Goal: Task Accomplishment & Management: Use online tool/utility

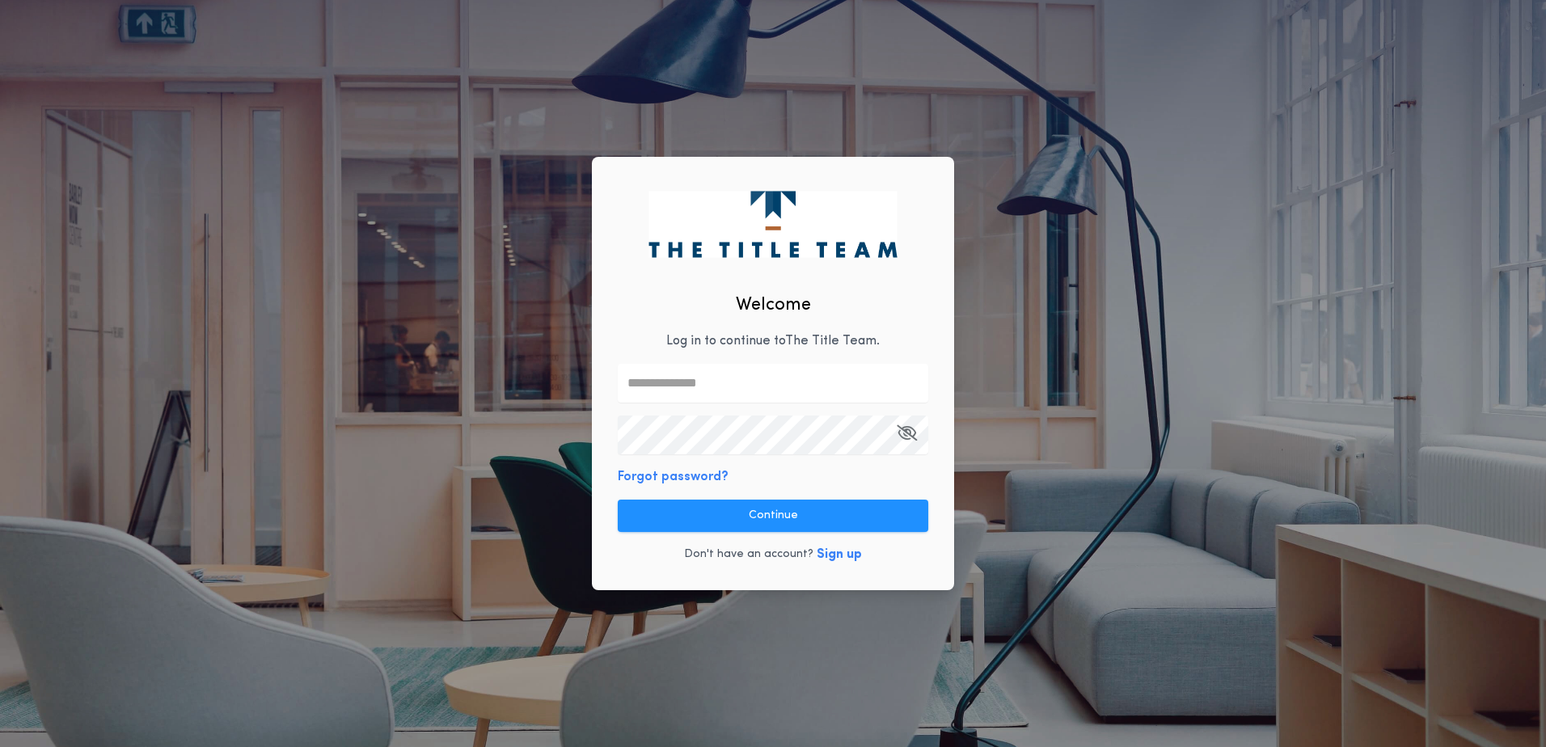
type input "**********"
click at [709, 473] on button "Forgot password?" at bounding box center [673, 476] width 111 height 19
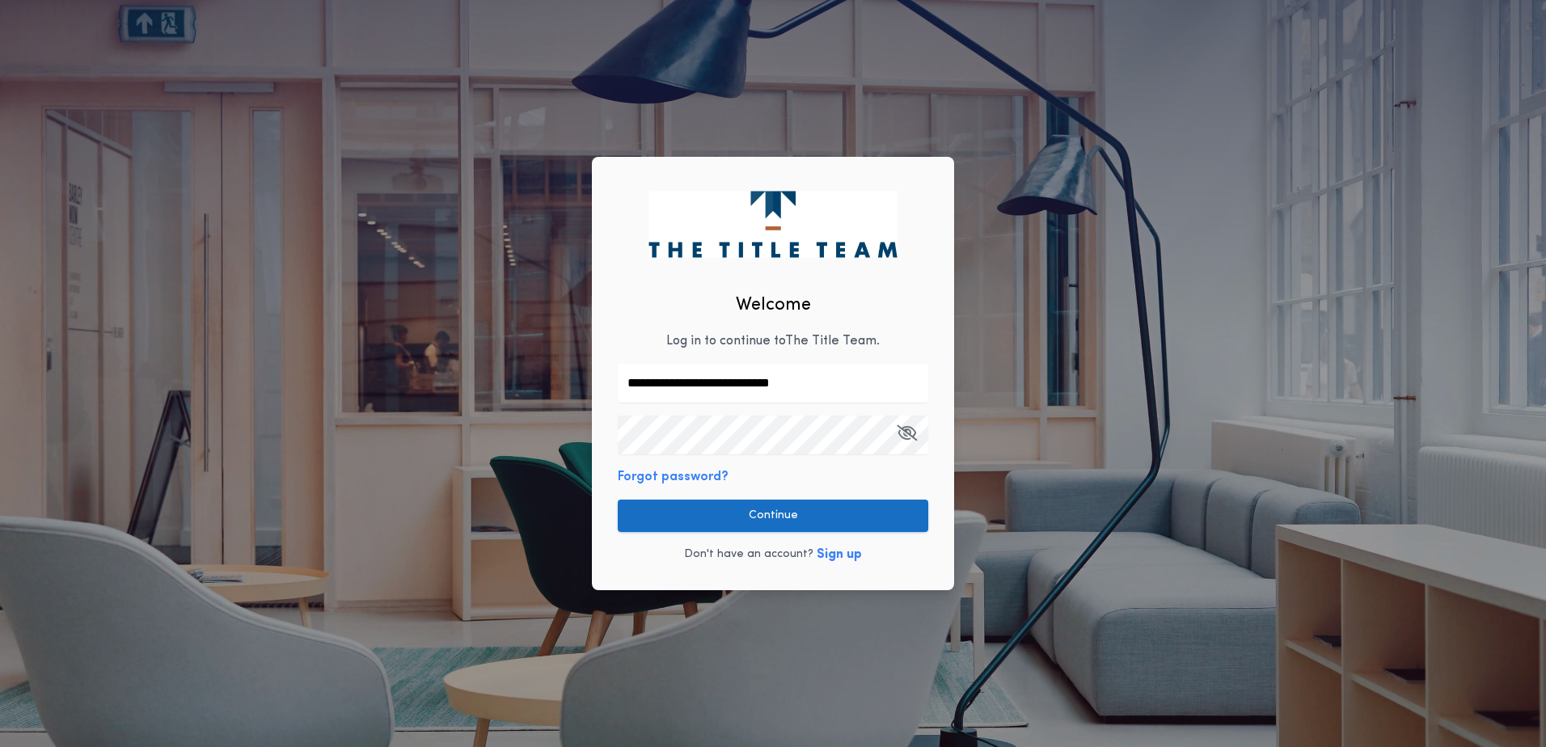
click at [775, 514] on button "Continue" at bounding box center [773, 516] width 310 height 32
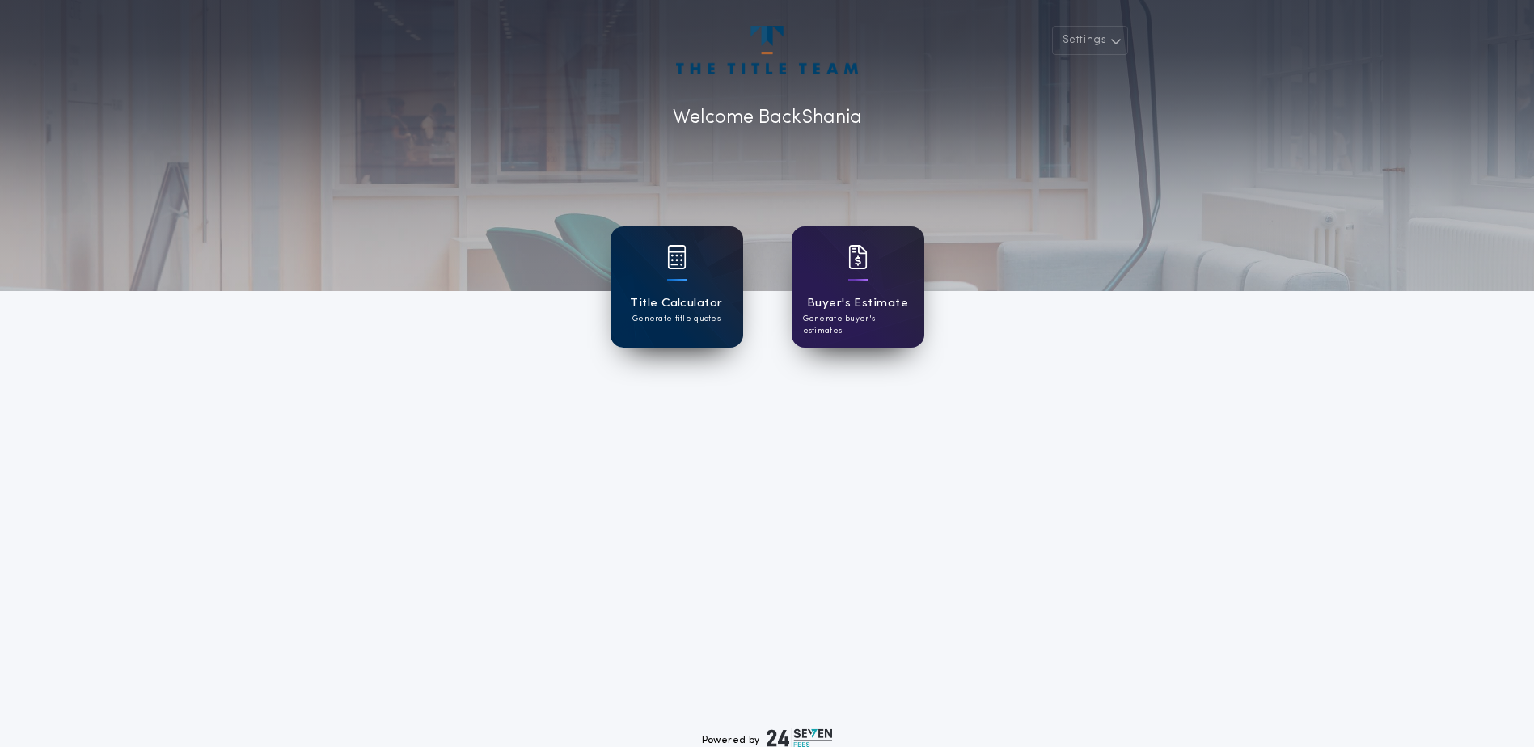
click at [679, 293] on div "Title Calculator Generate title quotes" at bounding box center [676, 286] width 133 height 121
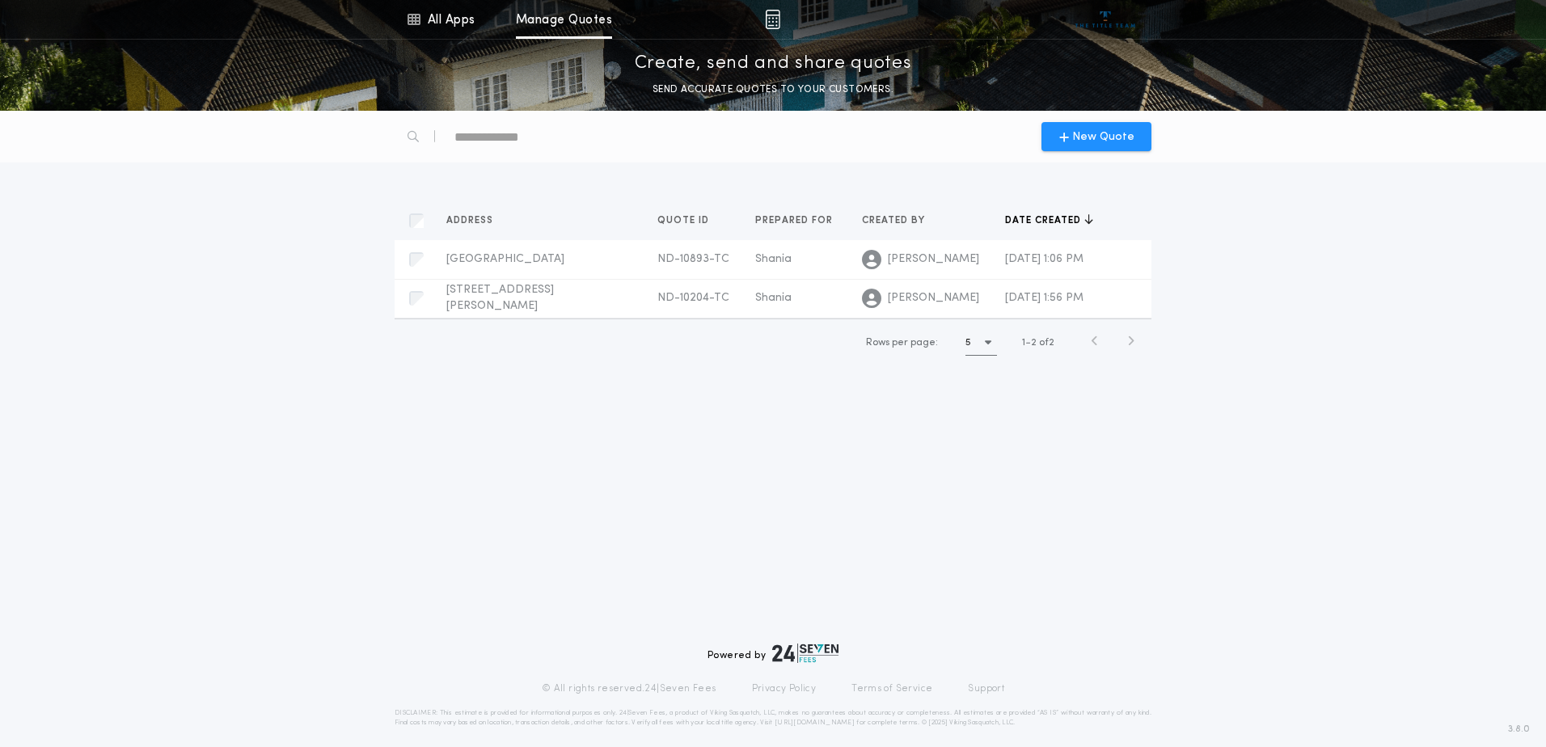
click at [571, 391] on div "New Quote Address Quotes Quote ID Quotes Prepared for Quotes Created by Quotes …" at bounding box center [773, 429] width 1546 height 636
click at [1062, 144] on span "New Quote" at bounding box center [1096, 137] width 75 height 17
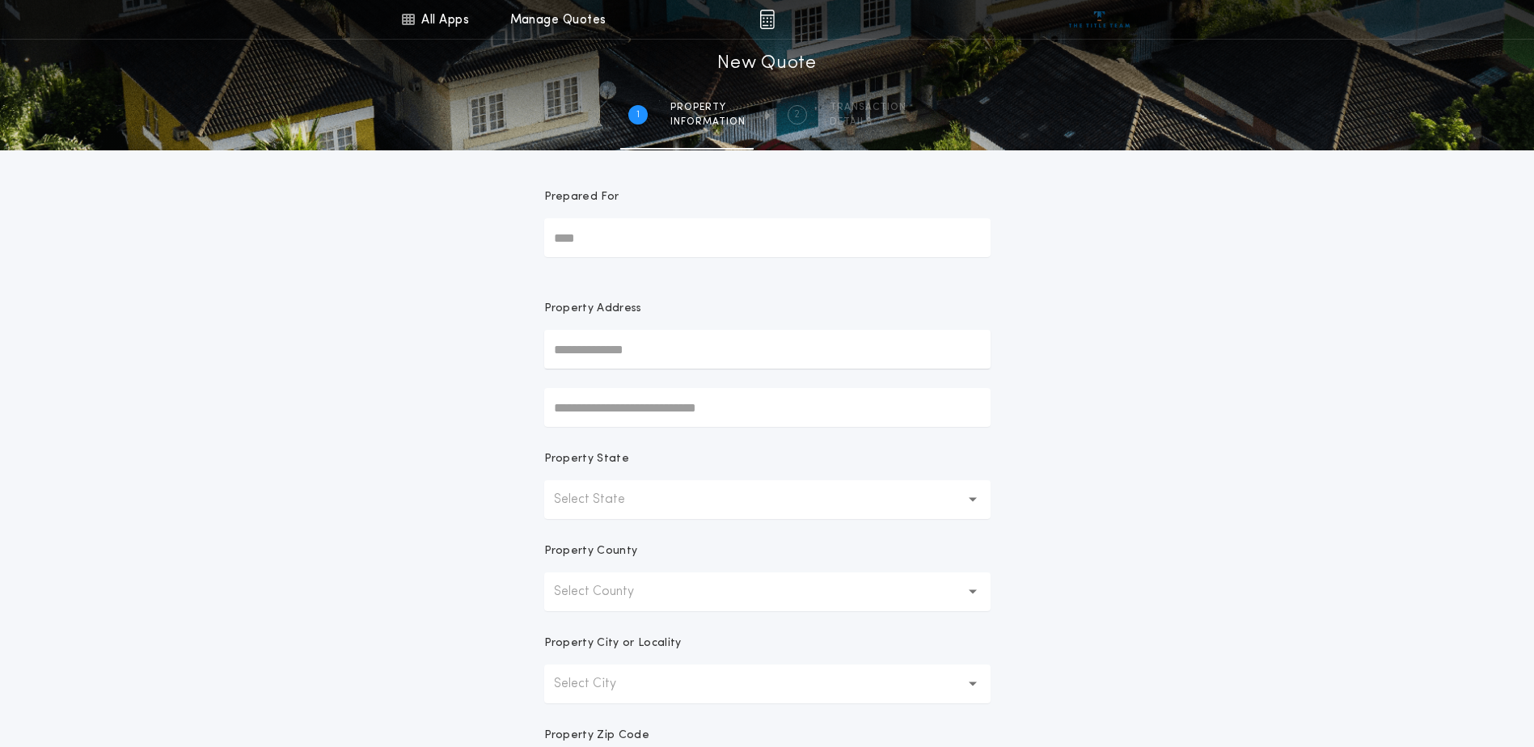
click at [591, 232] on input "Prepared For" at bounding box center [767, 237] width 446 height 39
click at [511, 256] on div "All Apps Title Calculator Buyer's Estimate Menu All Apps Manage Quotes 1 /2 New…" at bounding box center [767, 462] width 1534 height 924
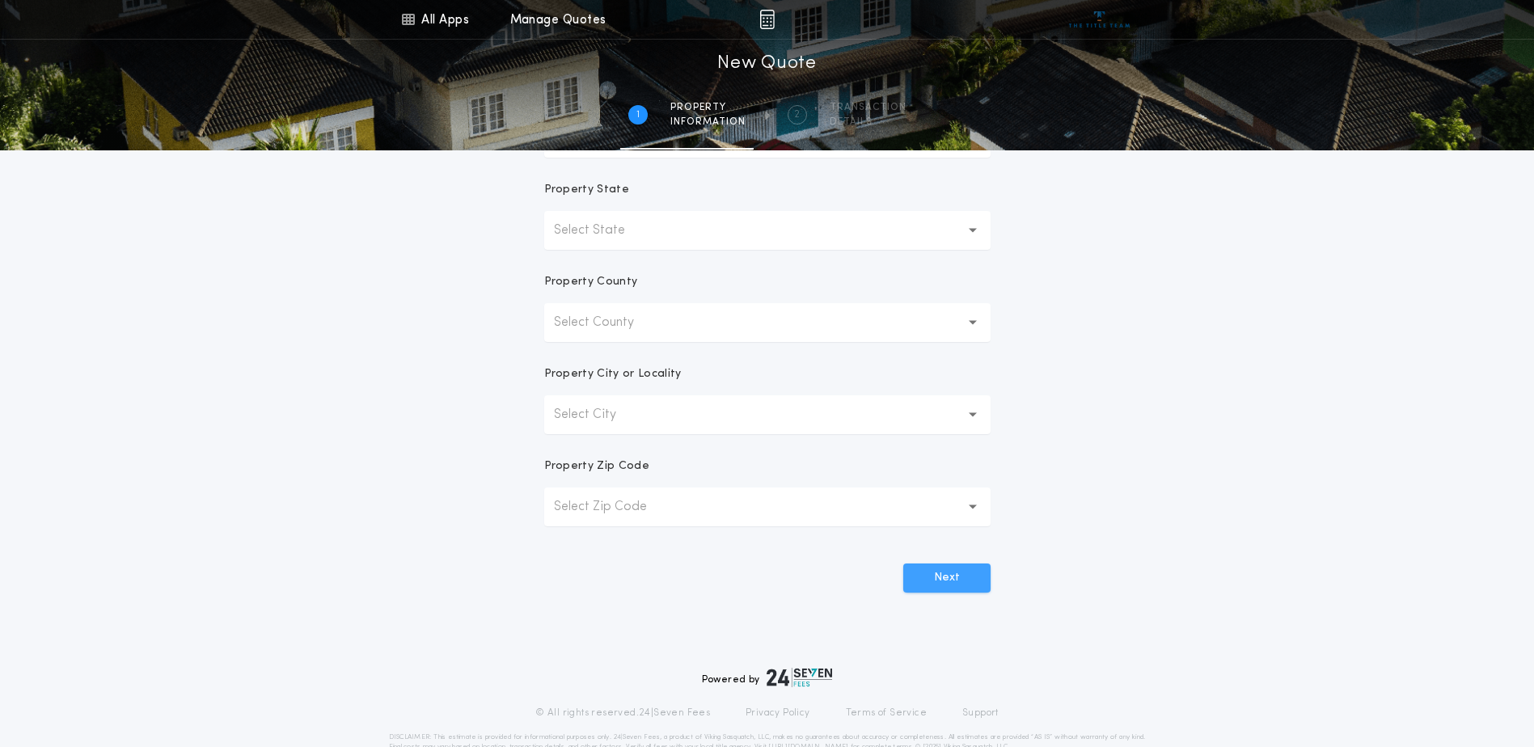
click at [948, 567] on button "Next" at bounding box center [946, 578] width 87 height 29
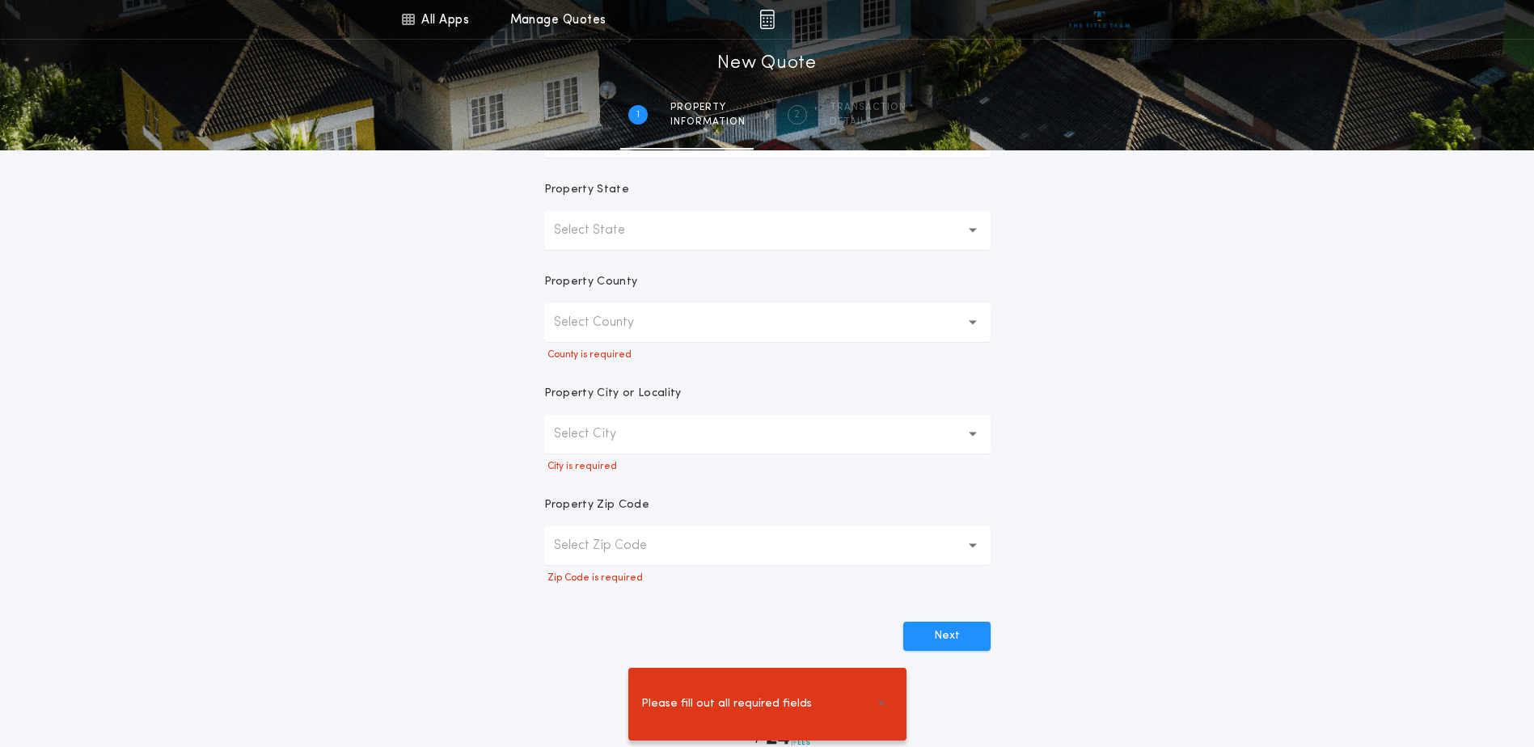
click at [526, 586] on form "Prepared For Property Address Property State Select State Property County Selec…" at bounding box center [767, 266] width 485 height 770
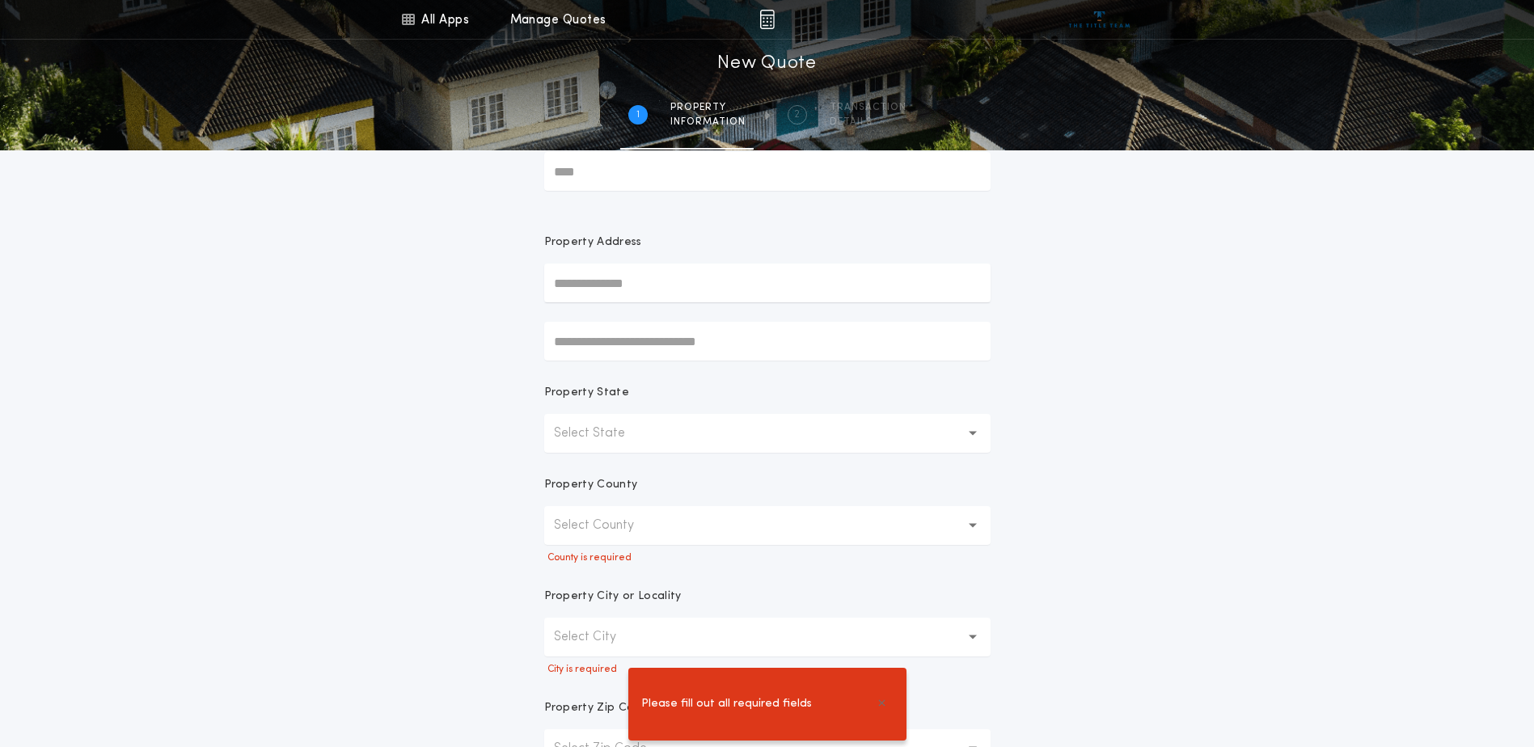
scroll to position [0, 0]
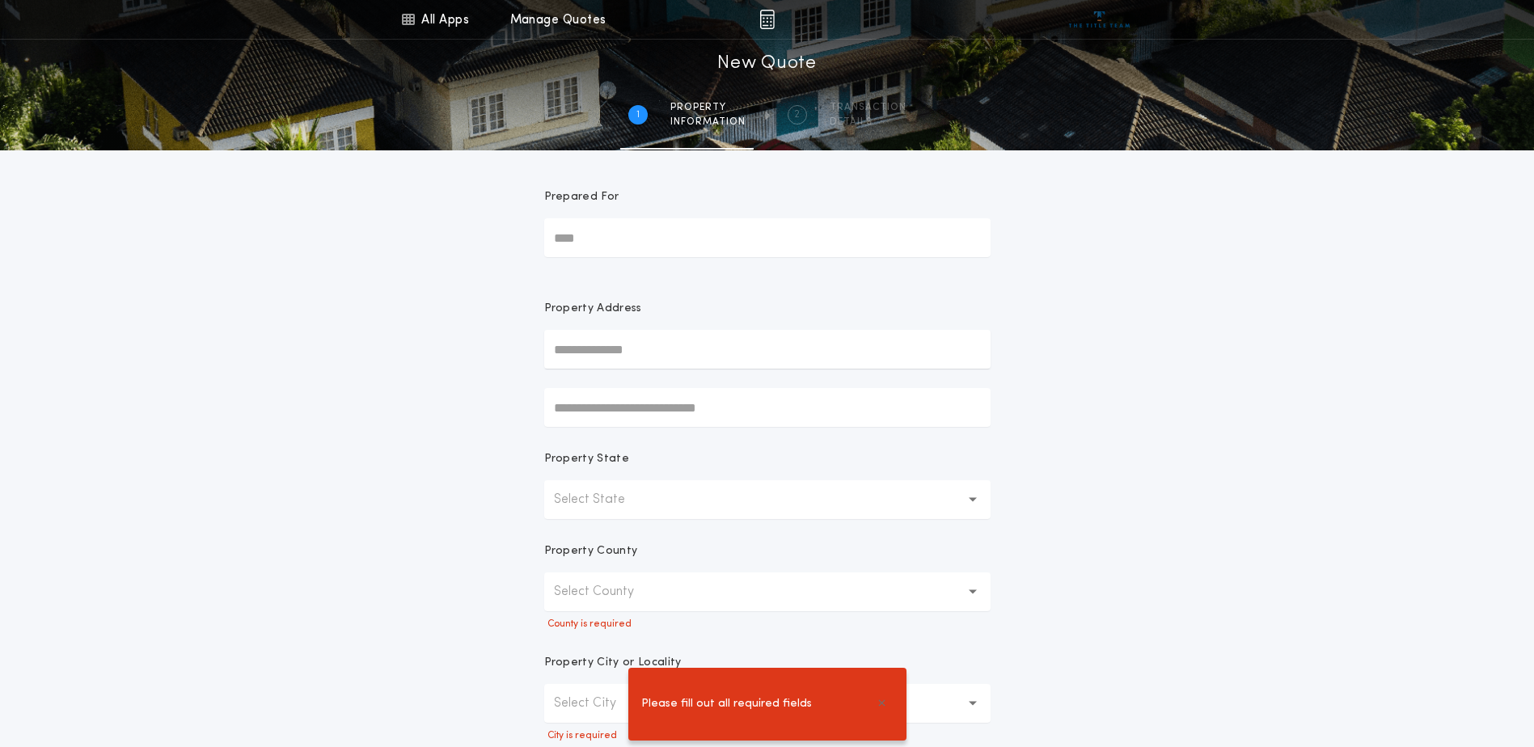
click at [593, 249] on input "Prepared For" at bounding box center [767, 237] width 446 height 39
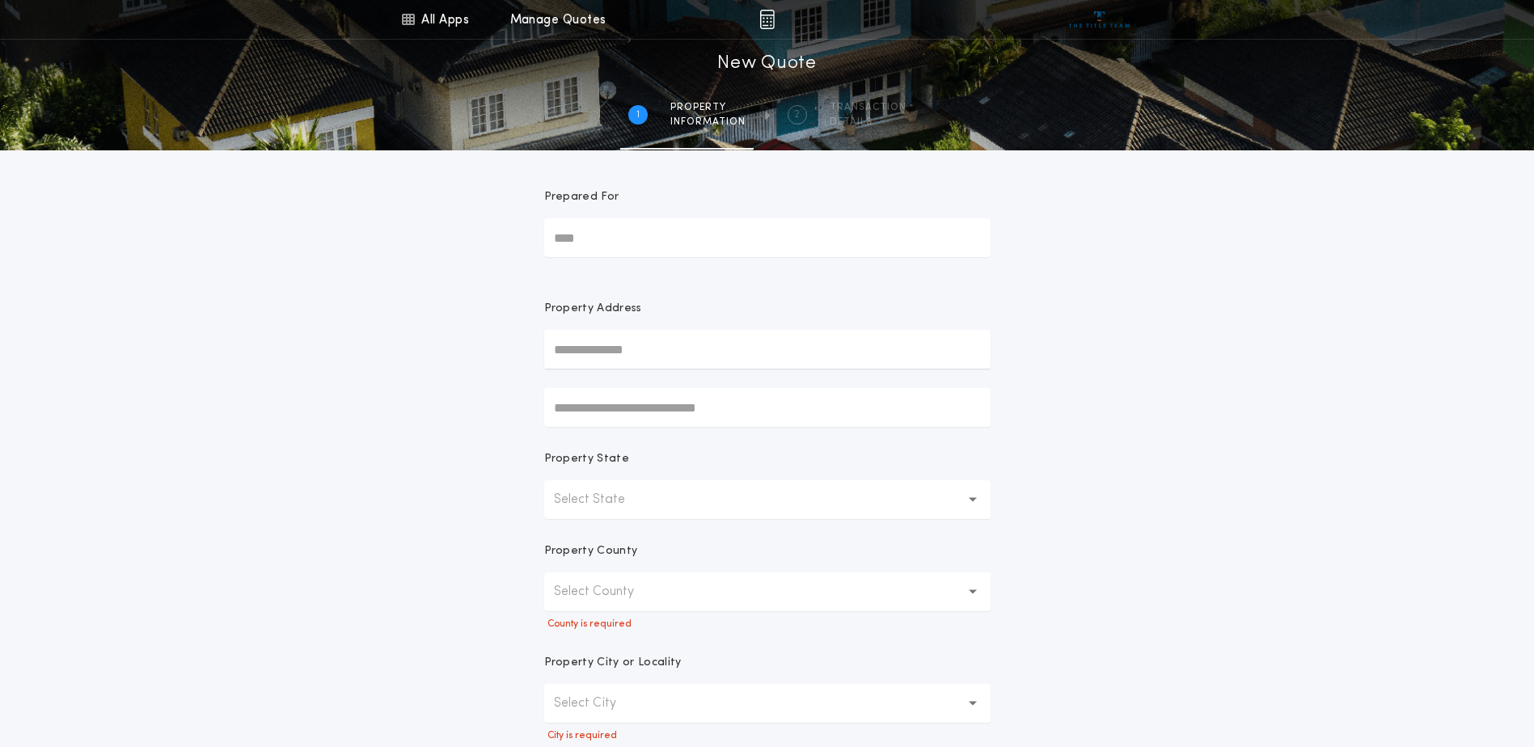
click at [478, 300] on div "All Apps Title Calculator Buyer's Estimate Menu All Apps Manage Quotes 1 /2 New…" at bounding box center [767, 491] width 1534 height 982
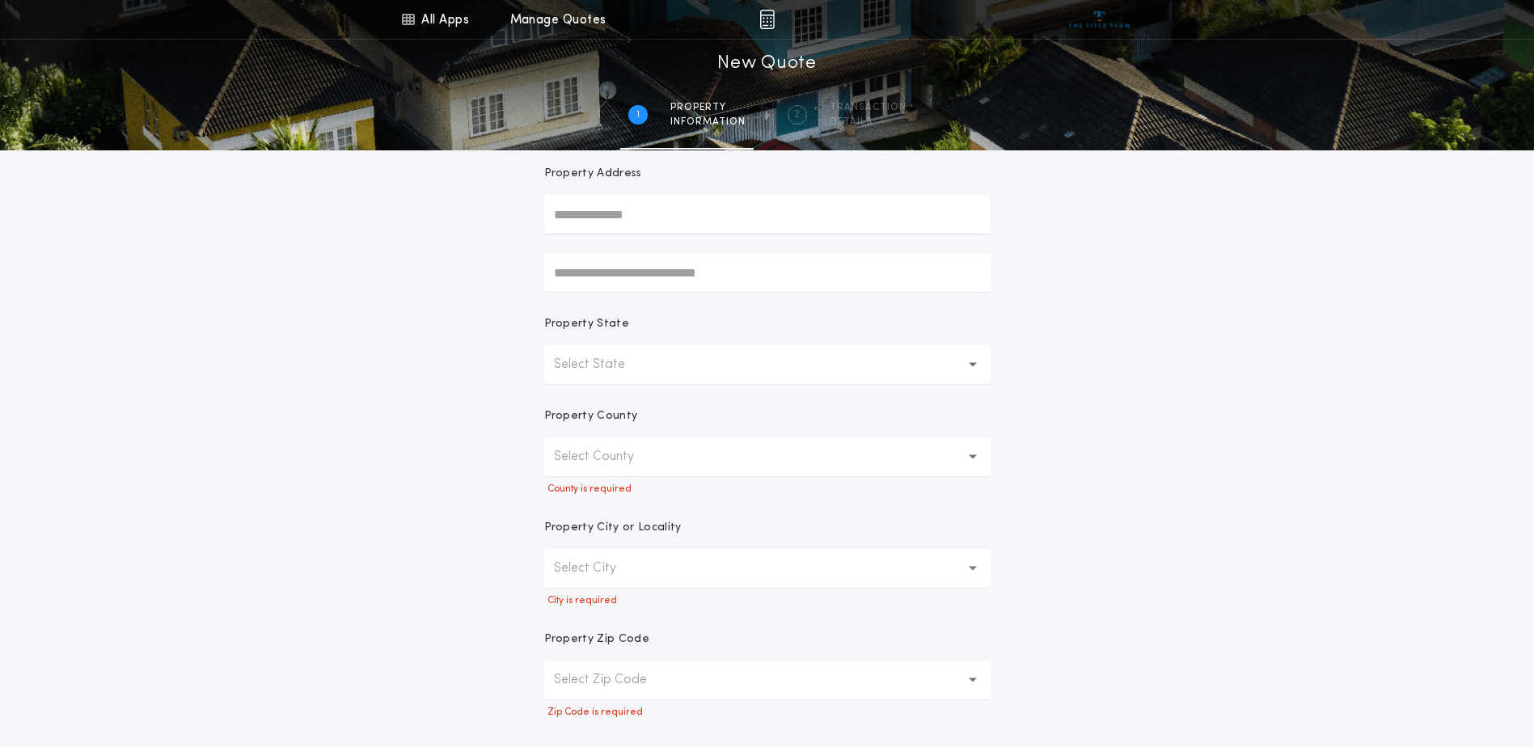
click at [611, 464] on p "Select County" at bounding box center [607, 456] width 106 height 19
click at [441, 444] on div "All Apps Title Calculator Buyer's Estimate Menu All Apps Manage Quotes 1 /2 New…" at bounding box center [767, 356] width 1534 height 982
click at [568, 357] on p "Select State" at bounding box center [602, 364] width 97 height 19
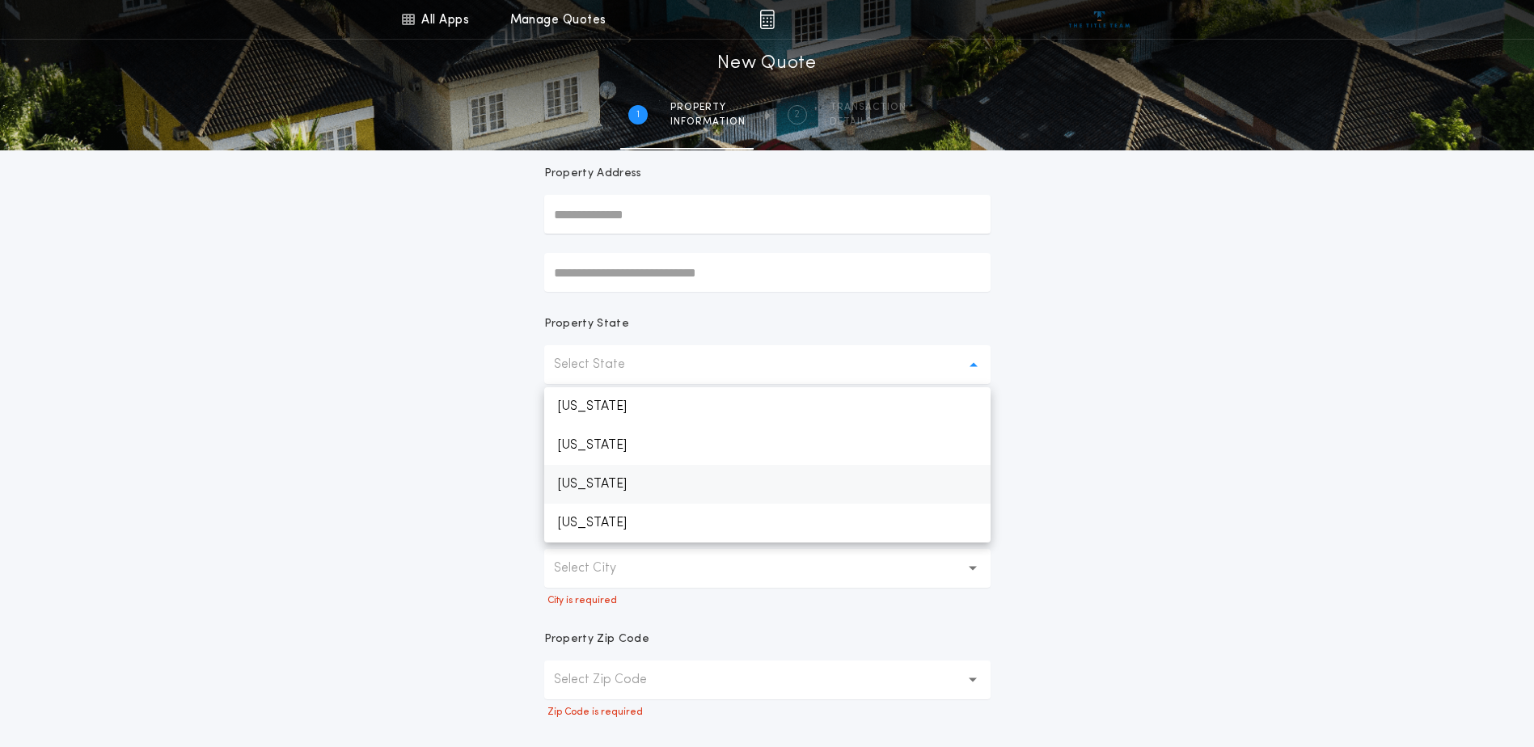
click at [590, 487] on p "[US_STATE]" at bounding box center [767, 484] width 446 height 39
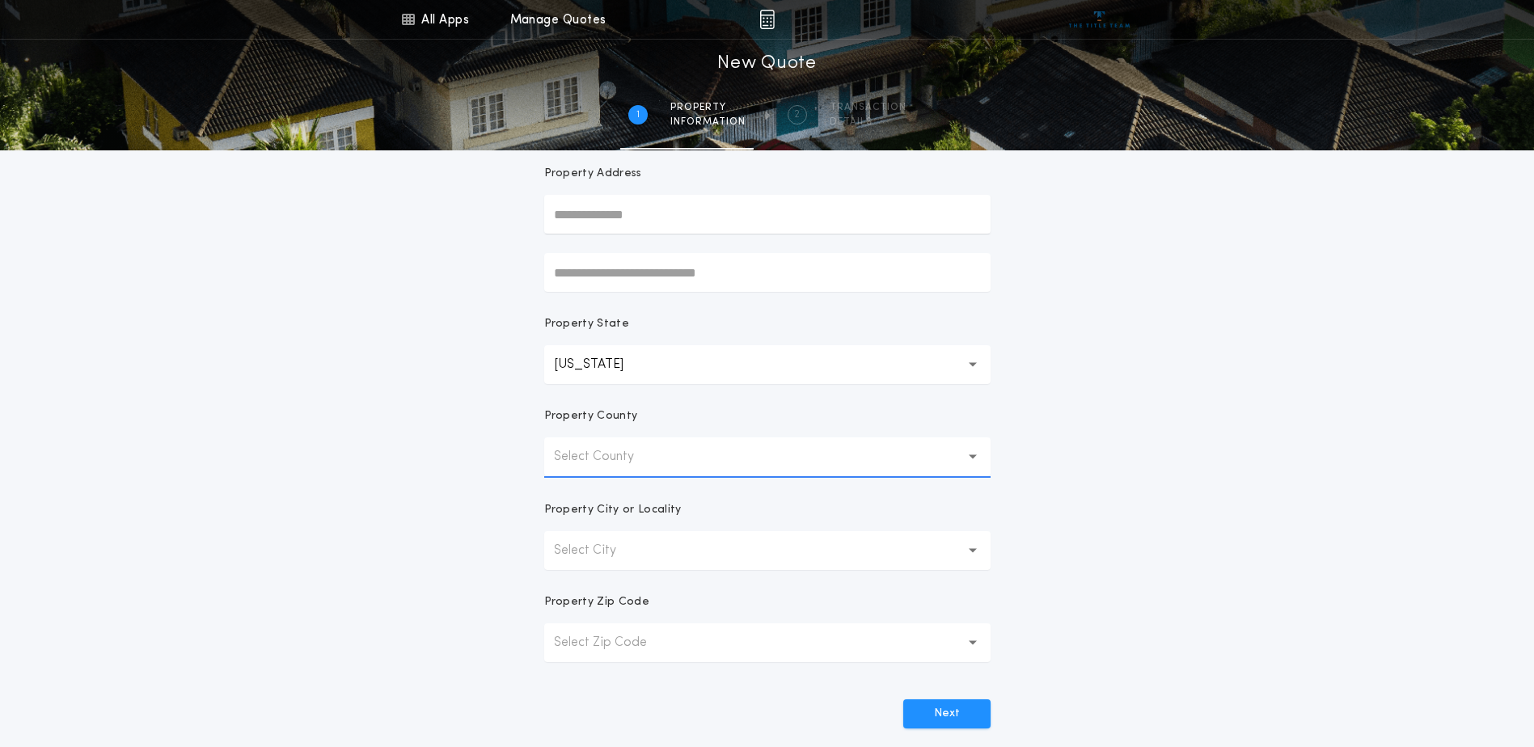
click at [584, 461] on p "Select County" at bounding box center [607, 456] width 106 height 19
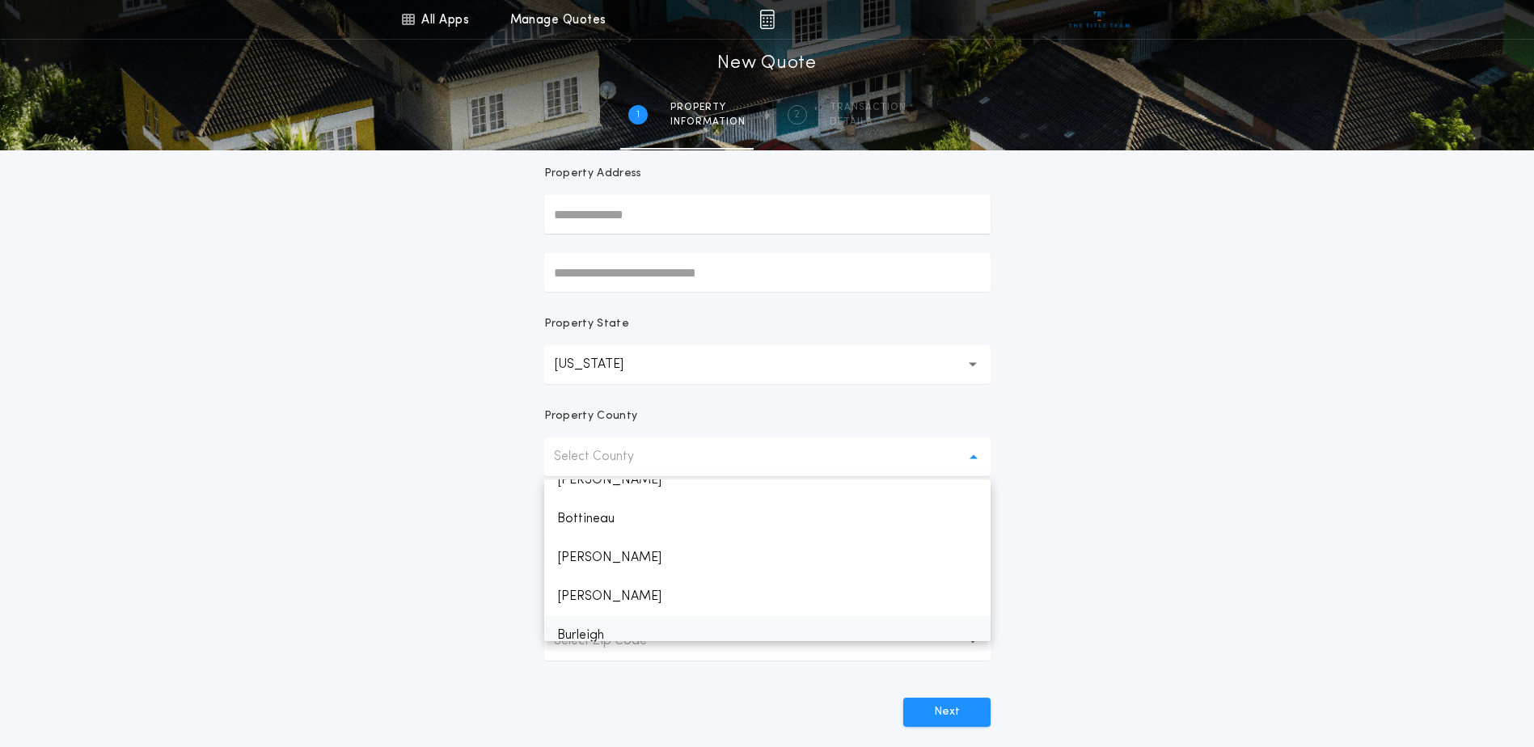
click at [597, 631] on p "Burleigh" at bounding box center [767, 635] width 446 height 39
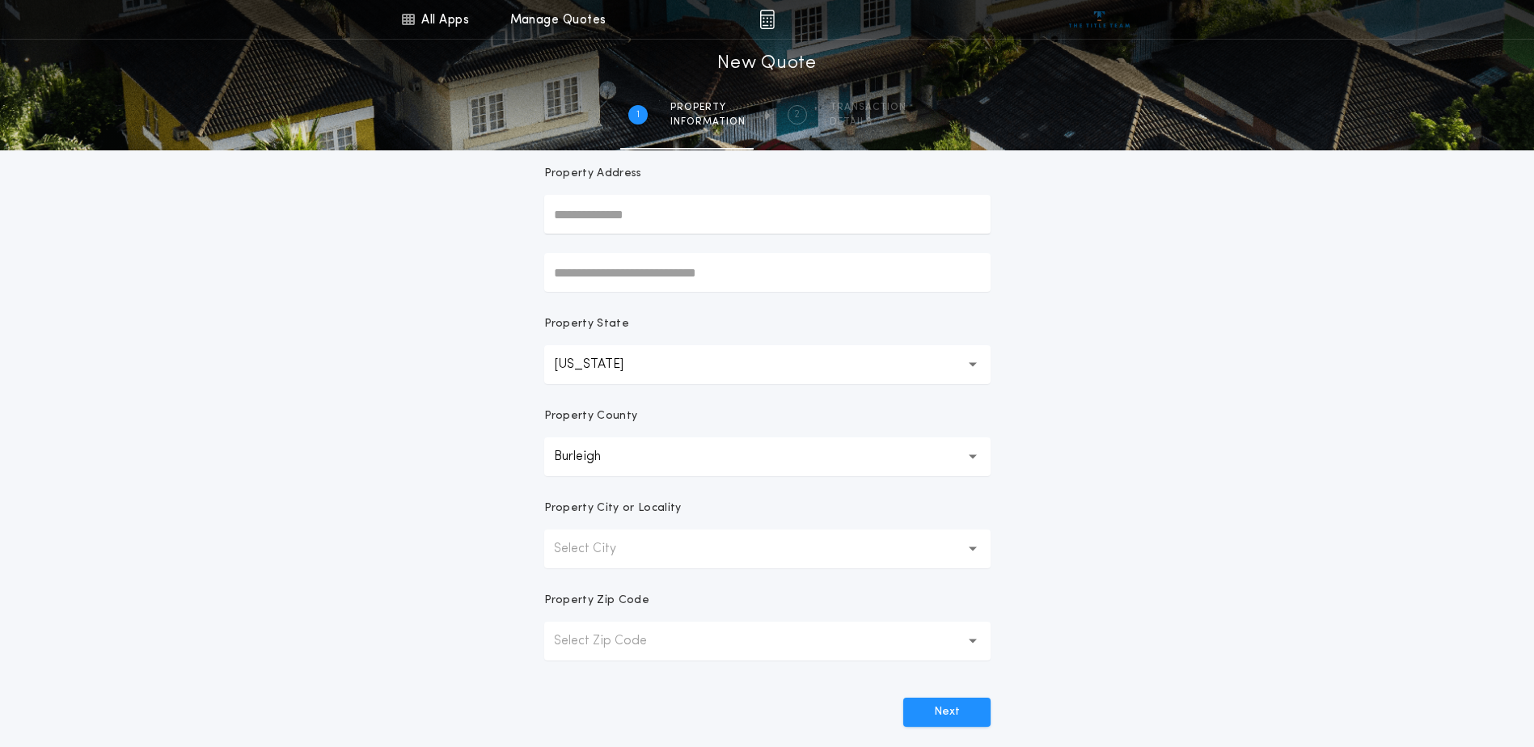
click at [589, 552] on p "Select City" at bounding box center [598, 548] width 88 height 19
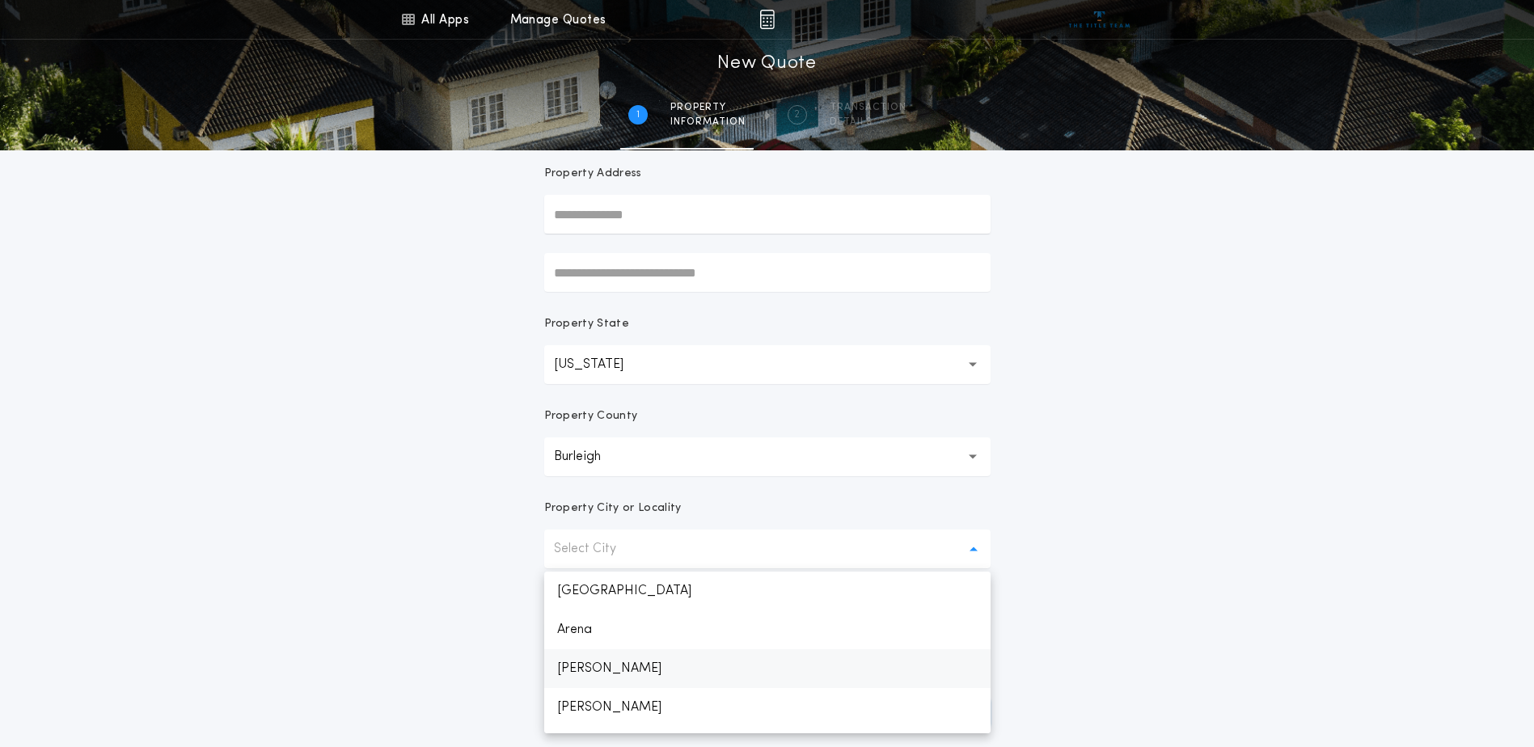
scroll to position [135, 0]
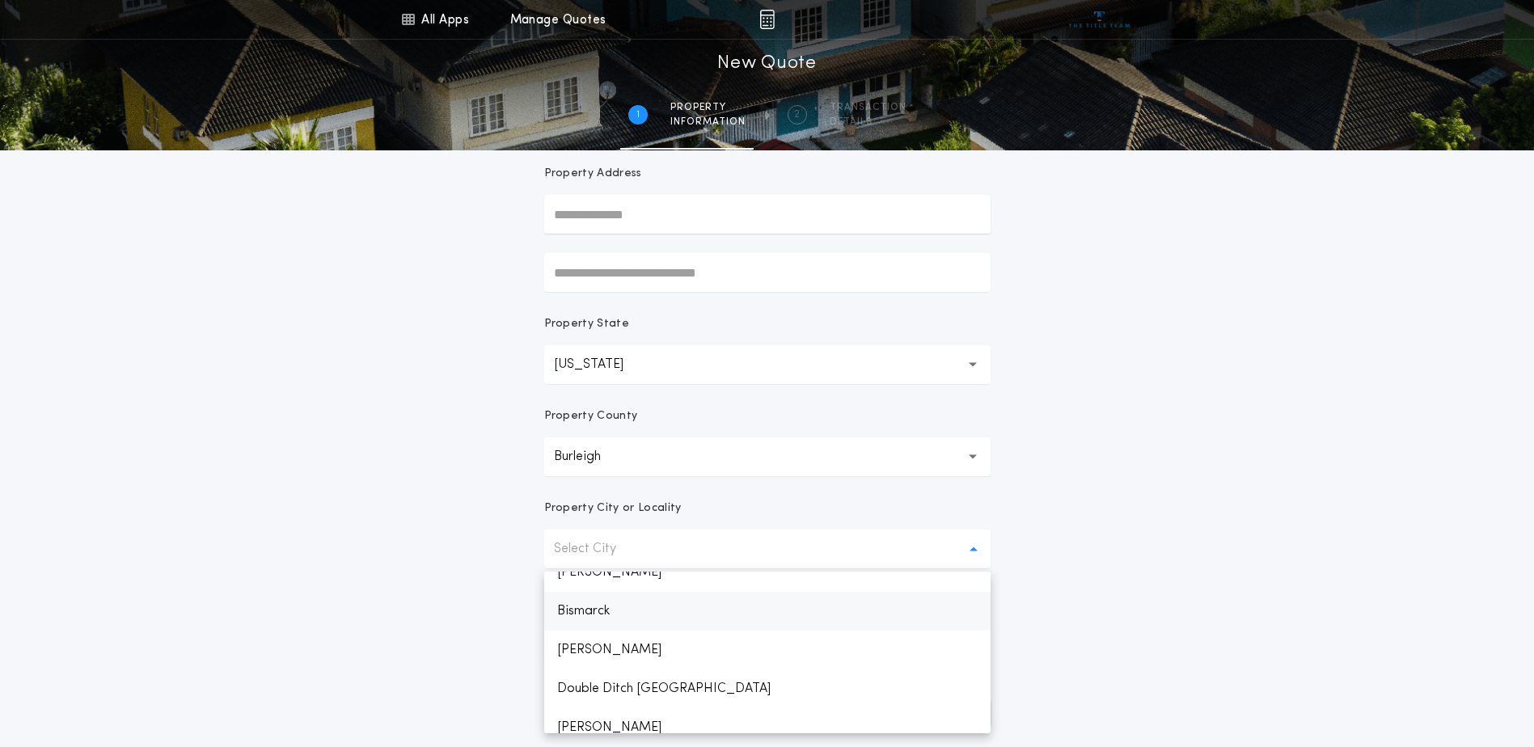
click at [599, 618] on p "Bismarck" at bounding box center [767, 611] width 446 height 39
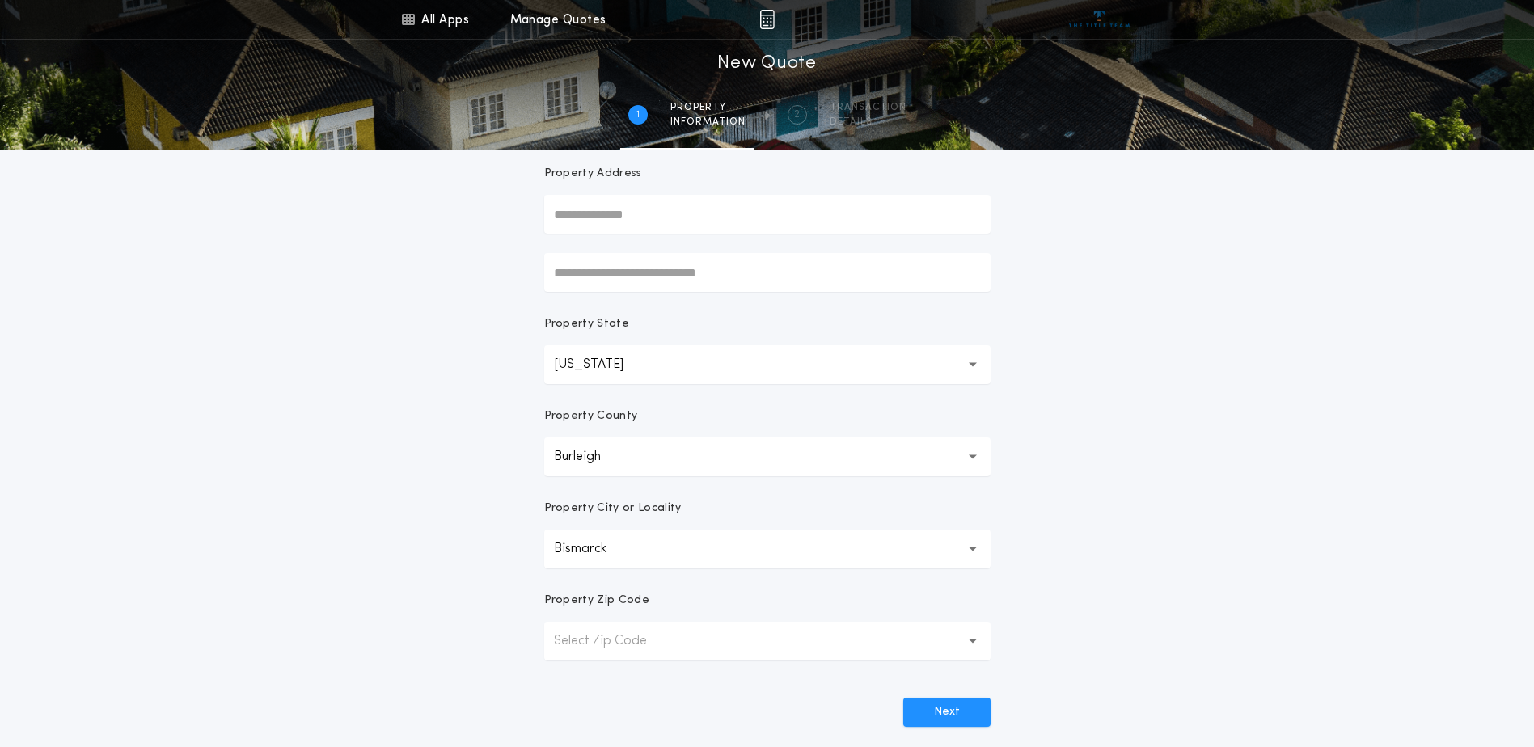
click at [599, 653] on button "Select Zip Code" at bounding box center [767, 641] width 446 height 39
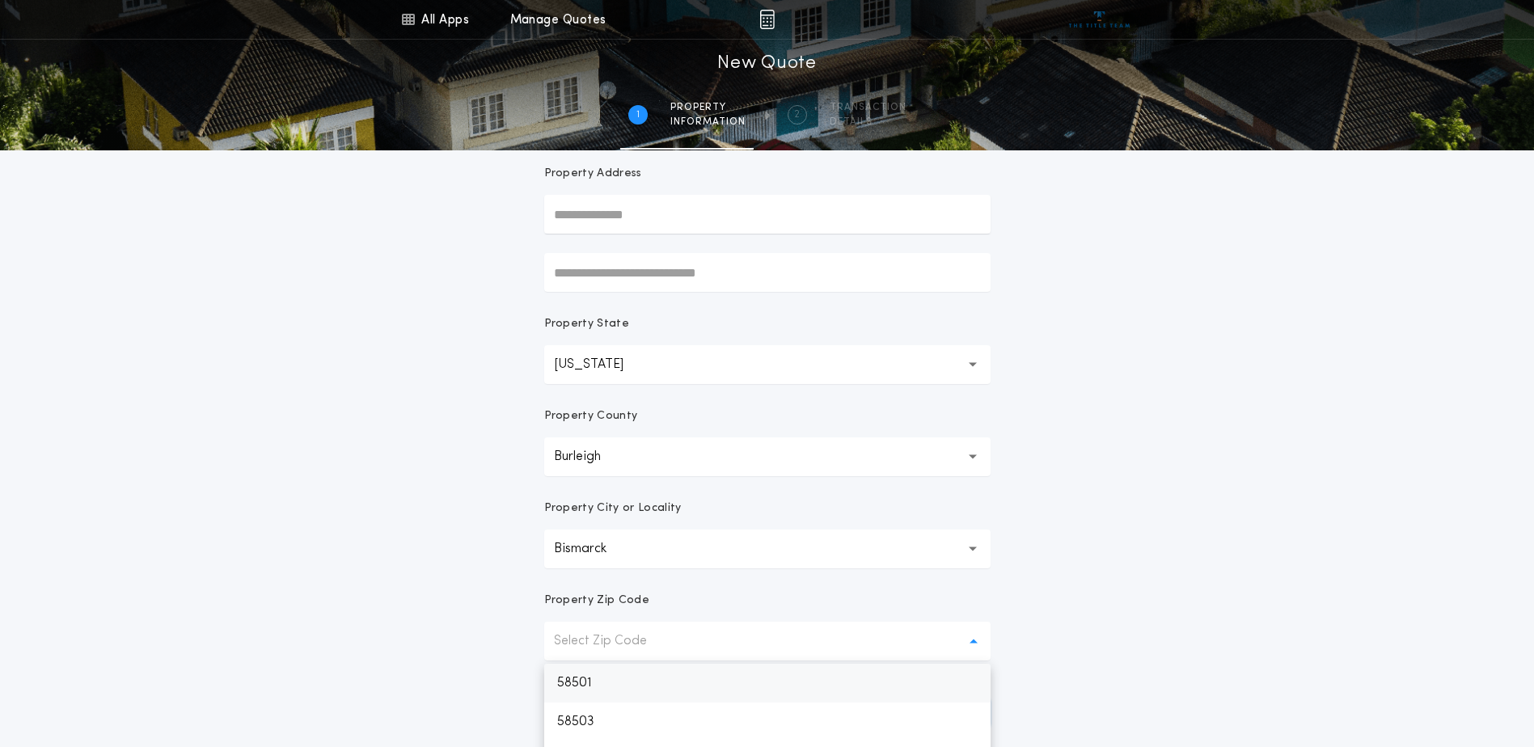
click at [600, 673] on p "58501" at bounding box center [767, 683] width 446 height 39
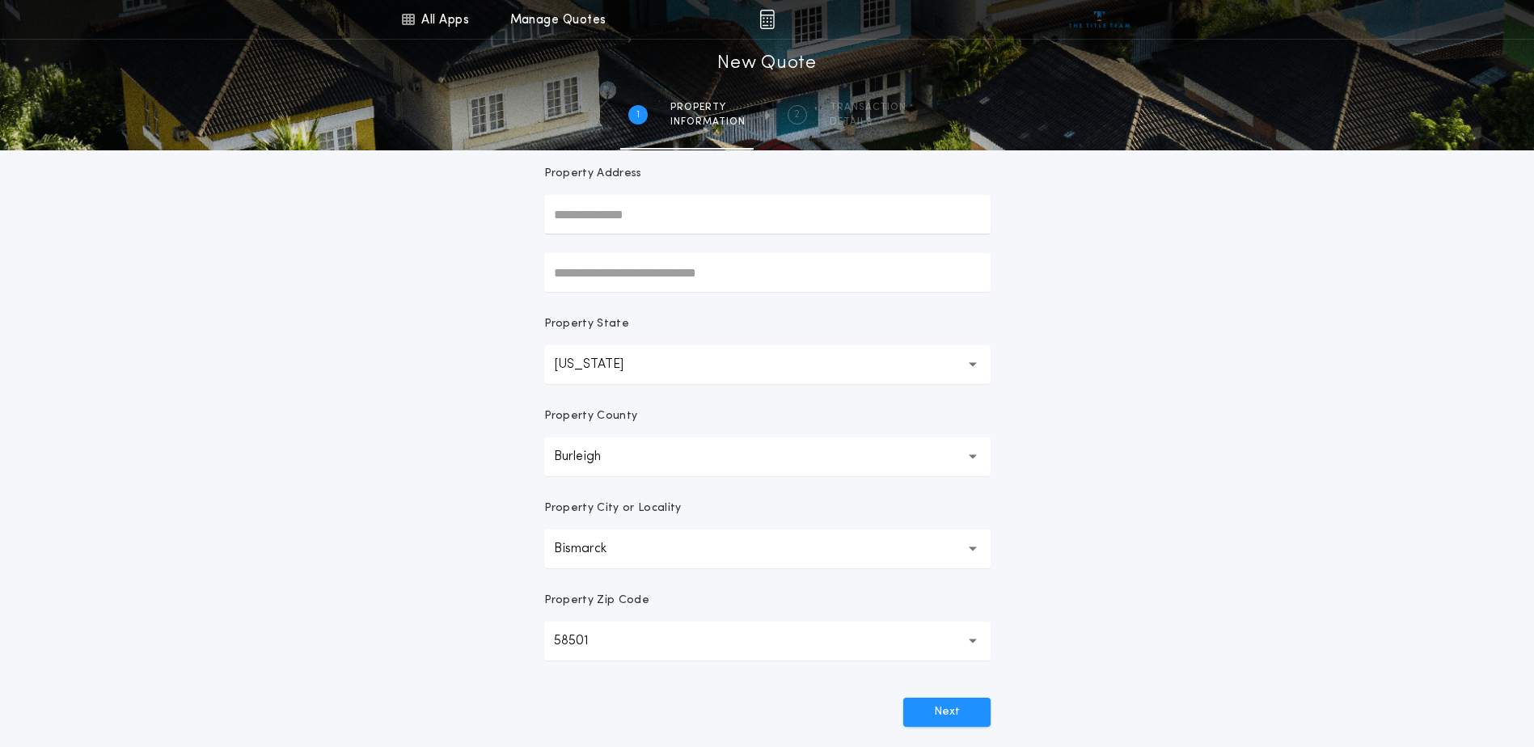
click at [935, 737] on div "Prepared For Property Address Property State [US_STATE] ** Property County Burl…" at bounding box center [767, 402] width 485 height 774
click at [939, 709] on button "Next" at bounding box center [946, 712] width 87 height 29
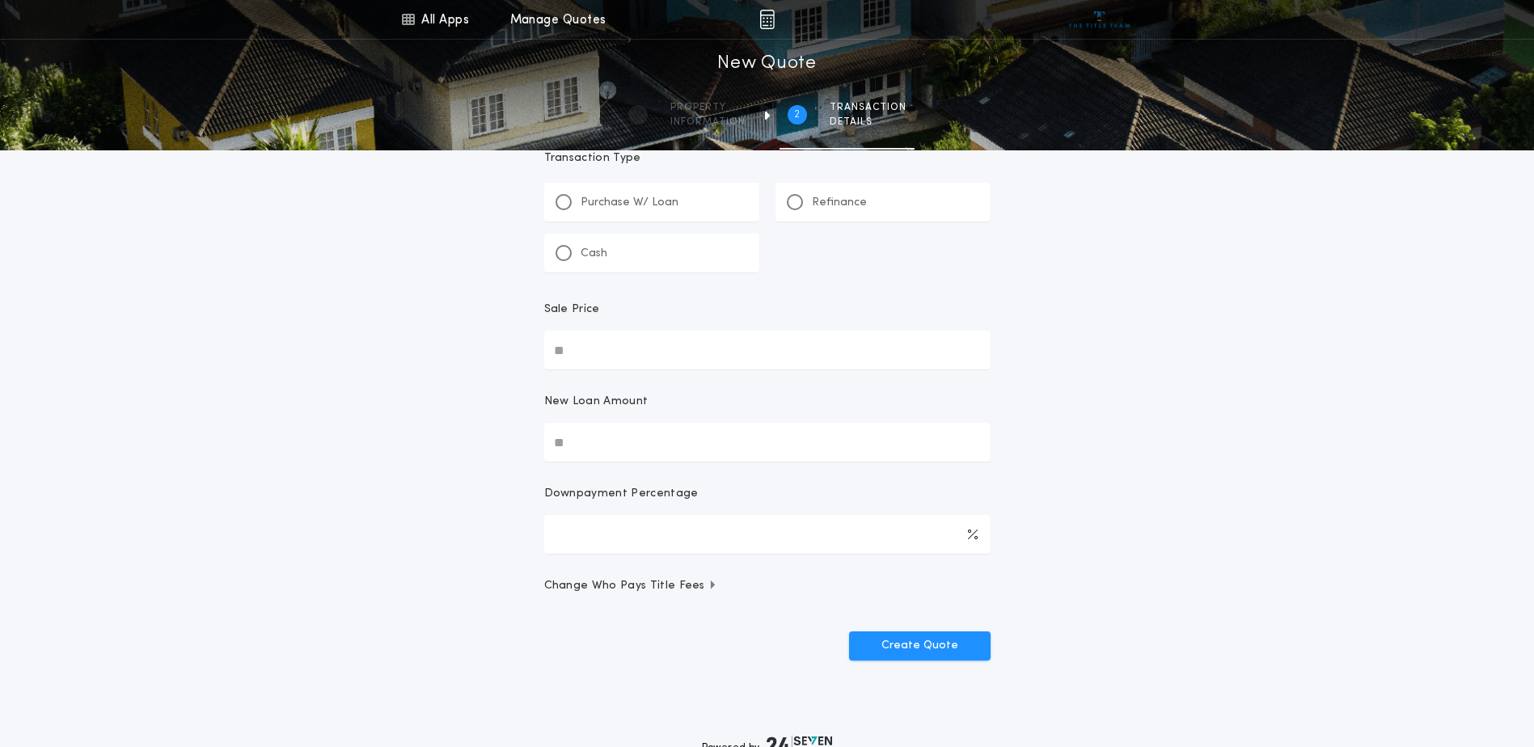
scroll to position [0, 0]
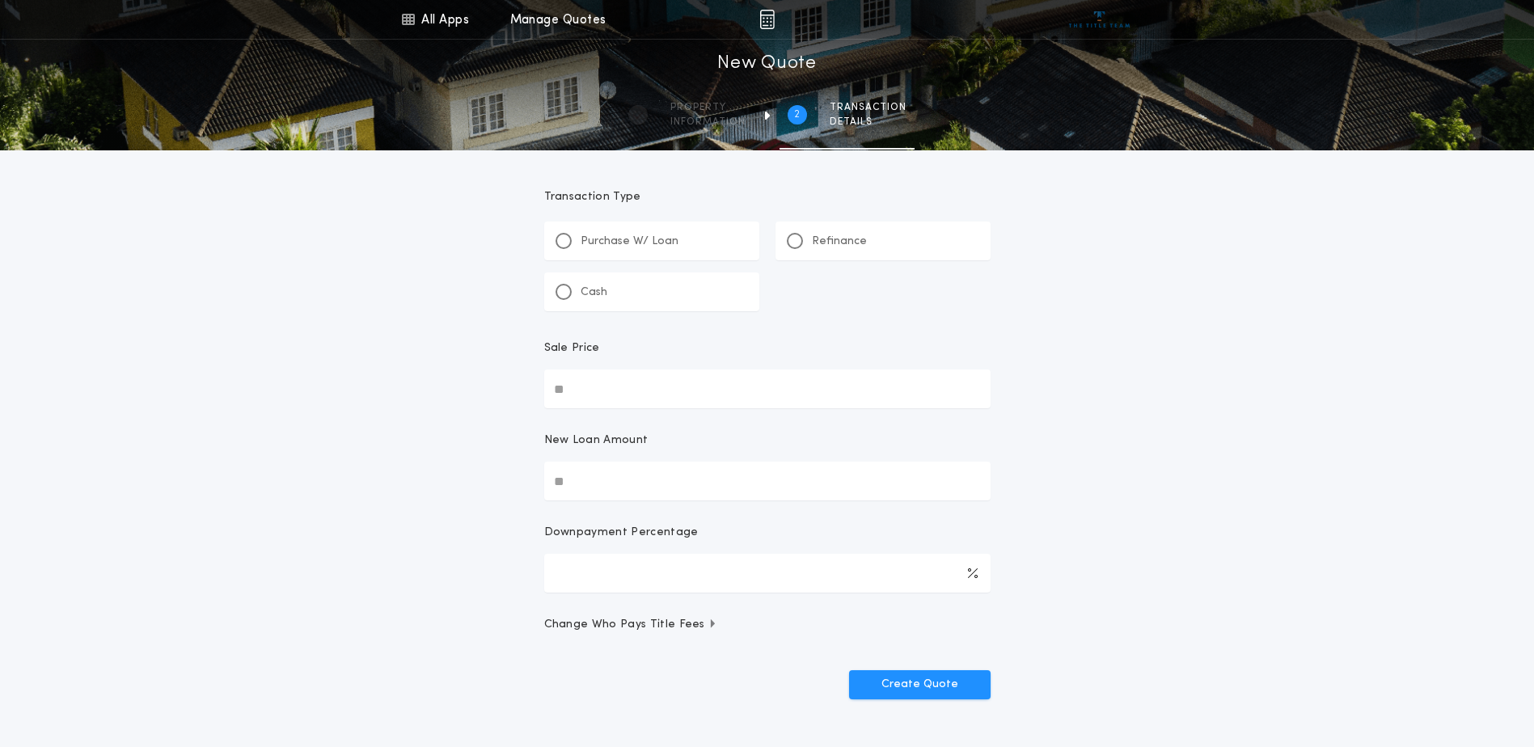
click at [416, 525] on div "All Apps Title Calculator Buyer's Estimate Menu All Apps Manage Quotes 2 /2 New…" at bounding box center [767, 381] width 1534 height 762
click at [239, 260] on div "All Apps Title Calculator Buyer's Estimate Menu All Apps Manage Quotes 2 /2 New…" at bounding box center [767, 381] width 1534 height 762
